Goal: Navigation & Orientation: Find specific page/section

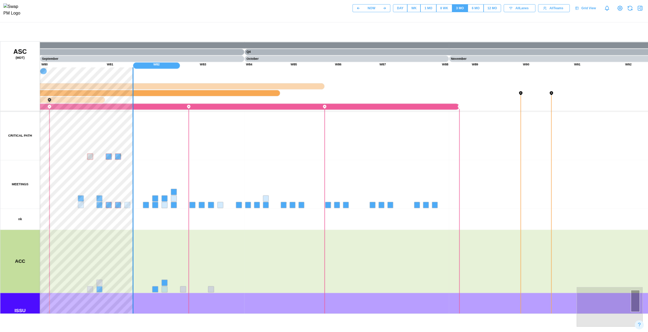
drag, startPoint x: 133, startPoint y: 202, endPoint x: 474, endPoint y: 177, distance: 341.9
click at [484, 177] on canvas at bounding box center [326, 177] width 653 height 272
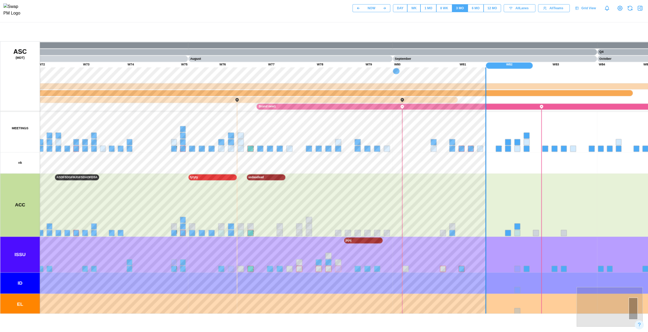
drag, startPoint x: 198, startPoint y: 184, endPoint x: 224, endPoint y: 137, distance: 53.9
click at [224, 137] on canvas at bounding box center [326, 177] width 653 height 272
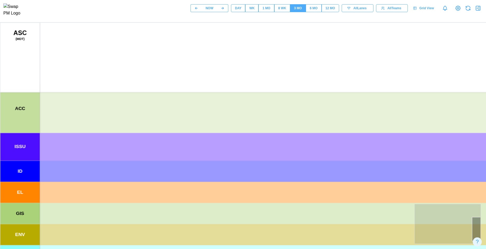
drag, startPoint x: 242, startPoint y: 147, endPoint x: 132, endPoint y: 199, distance: 121.7
click at [131, 201] on canvas at bounding box center [253, 155] width 507 height 264
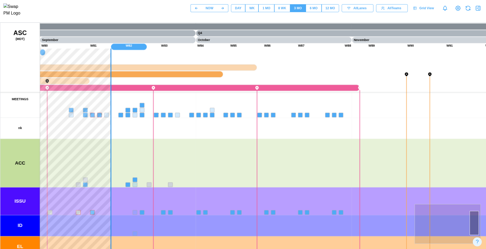
drag, startPoint x: 197, startPoint y: 190, endPoint x: 334, endPoint y: 186, distance: 137.5
click at [334, 186] on canvas at bounding box center [253, 155] width 507 height 264
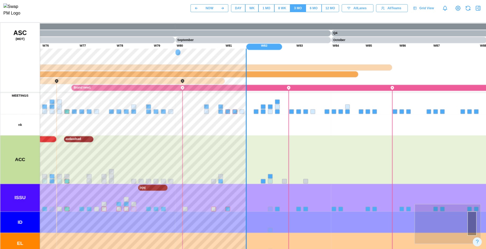
drag, startPoint x: 149, startPoint y: 181, endPoint x: 277, endPoint y: 168, distance: 129.1
click at [277, 168] on canvas at bounding box center [253, 155] width 507 height 264
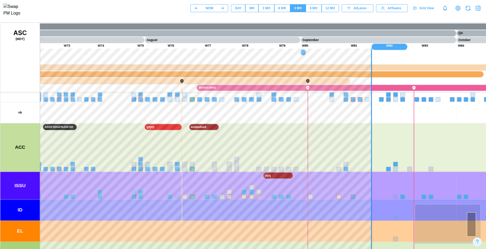
click at [237, 10] on div "DAY" at bounding box center [238, 8] width 6 height 5
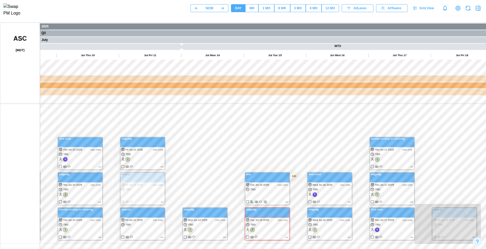
drag, startPoint x: 222, startPoint y: 110, endPoint x: 275, endPoint y: 160, distance: 73.1
click at [275, 160] on canvas at bounding box center [253, 155] width 507 height 264
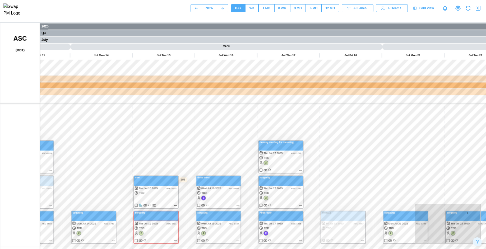
click at [186, 142] on canvas at bounding box center [253, 155] width 507 height 264
drag, startPoint x: 293, startPoint y: 140, endPoint x: 300, endPoint y: 134, distance: 9.1
click at [300, 137] on canvas at bounding box center [253, 155] width 507 height 264
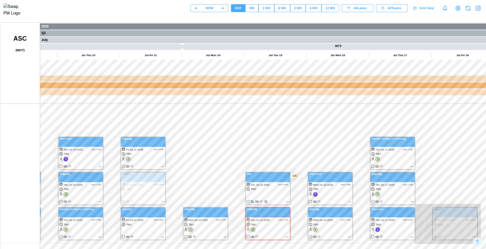
drag, startPoint x: 303, startPoint y: 102, endPoint x: 184, endPoint y: 126, distance: 121.9
click at [125, 126] on canvas at bounding box center [253, 155] width 507 height 264
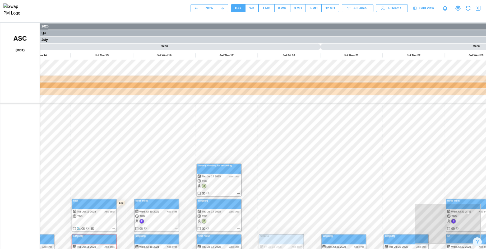
drag, startPoint x: 155, startPoint y: 134, endPoint x: 177, endPoint y: 133, distance: 21.4
click at [136, 134] on canvas at bounding box center [253, 155] width 507 height 264
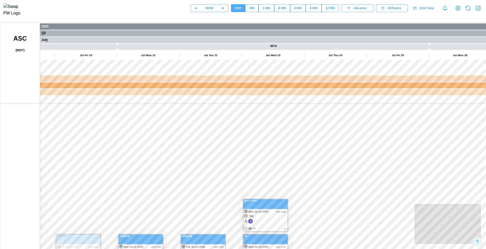
drag, startPoint x: 282, startPoint y: 131, endPoint x: 144, endPoint y: 125, distance: 137.8
click at [122, 127] on canvas at bounding box center [253, 155] width 507 height 264
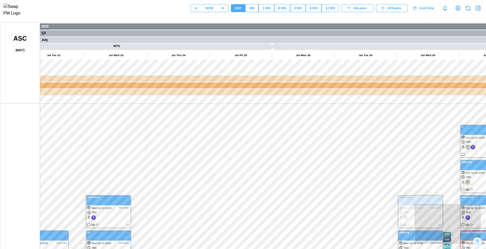
drag, startPoint x: 326, startPoint y: 135, endPoint x: 133, endPoint y: 124, distance: 193.2
click at [100, 126] on canvas at bounding box center [253, 155] width 507 height 264
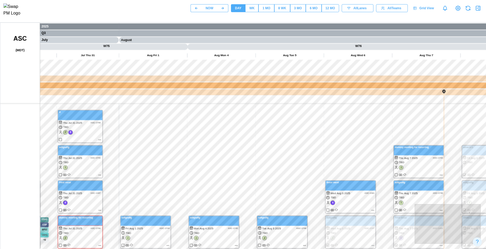
drag, startPoint x: 249, startPoint y: 131, endPoint x: 159, endPoint y: 119, distance: 90.3
click at [159, 119] on canvas at bounding box center [253, 155] width 507 height 264
drag, startPoint x: 337, startPoint y: 122, endPoint x: 161, endPoint y: 131, distance: 176.2
click at [160, 131] on canvas at bounding box center [253, 155] width 507 height 264
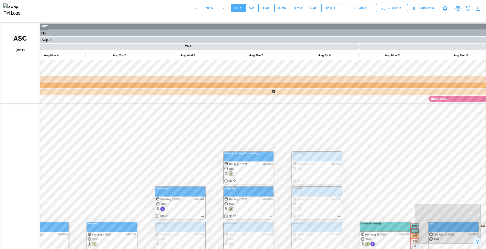
drag, startPoint x: 203, startPoint y: 127, endPoint x: 135, endPoint y: 124, distance: 68.5
click at [129, 125] on canvas at bounding box center [253, 155] width 507 height 264
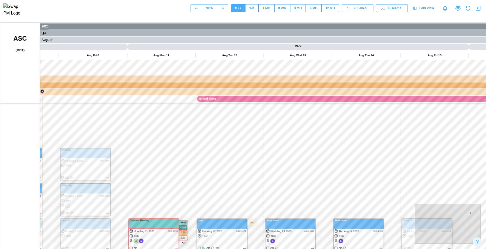
drag, startPoint x: 235, startPoint y: 133, endPoint x: 180, endPoint y: 131, distance: 54.8
click at [173, 132] on canvas at bounding box center [253, 155] width 507 height 264
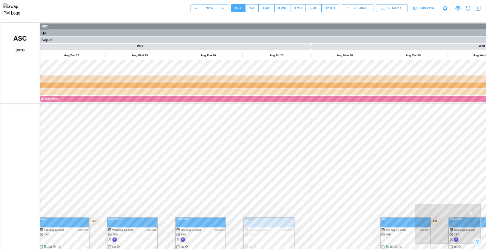
drag, startPoint x: 211, startPoint y: 134, endPoint x: 223, endPoint y: 129, distance: 12.3
click at [151, 131] on canvas at bounding box center [253, 155] width 507 height 264
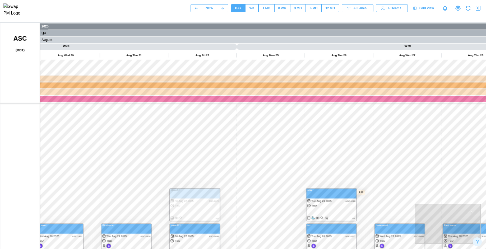
drag, startPoint x: 232, startPoint y: 138, endPoint x: 159, endPoint y: 137, distance: 73.2
click at [152, 138] on canvas at bounding box center [253, 155] width 507 height 264
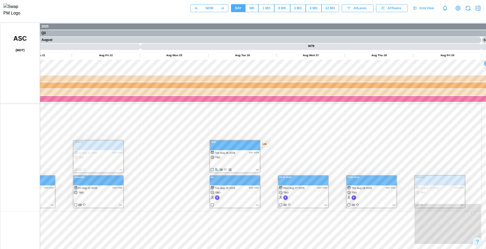
drag, startPoint x: 395, startPoint y: 150, endPoint x: 316, endPoint y: 101, distance: 92.2
click at [316, 101] on canvas at bounding box center [253, 155] width 507 height 264
drag, startPoint x: 409, startPoint y: 116, endPoint x: 363, endPoint y: 129, distance: 47.3
click at [363, 129] on canvas at bounding box center [253, 155] width 507 height 264
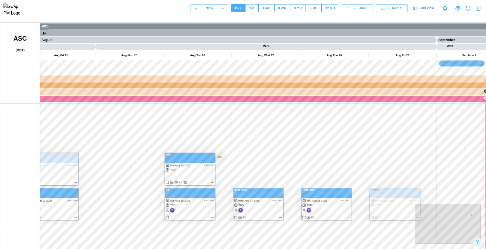
drag, startPoint x: 139, startPoint y: 217, endPoint x: 137, endPoint y: 120, distance: 96.5
click at [122, 62] on canvas at bounding box center [253, 155] width 507 height 264
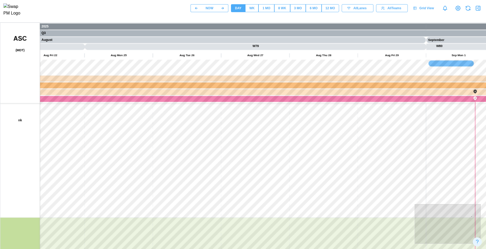
drag, startPoint x: 147, startPoint y: 172, endPoint x: 149, endPoint y: 160, distance: 11.7
click at [150, 99] on canvas at bounding box center [253, 155] width 507 height 264
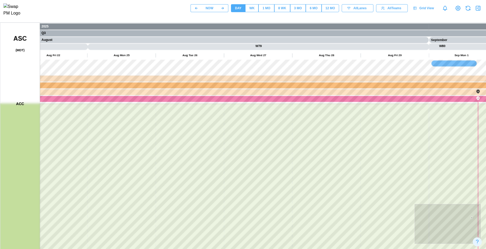
drag, startPoint x: 147, startPoint y: 210, endPoint x: 150, endPoint y: 132, distance: 78.0
click at [150, 132] on canvas at bounding box center [253, 155] width 507 height 264
